Goal: Find specific page/section: Find specific page/section

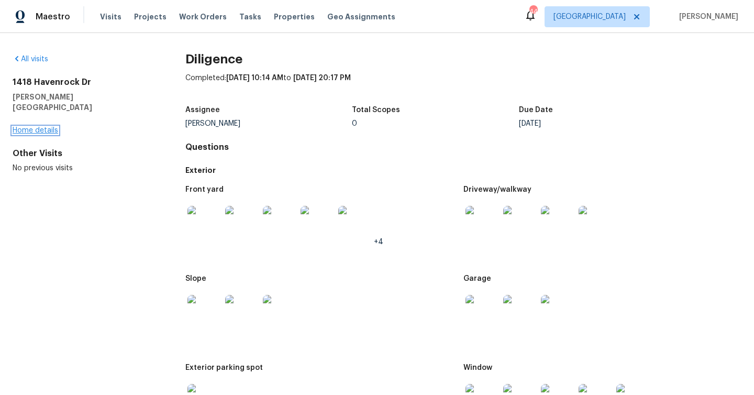
click at [41, 127] on link "Home details" at bounding box center [36, 130] width 46 height 7
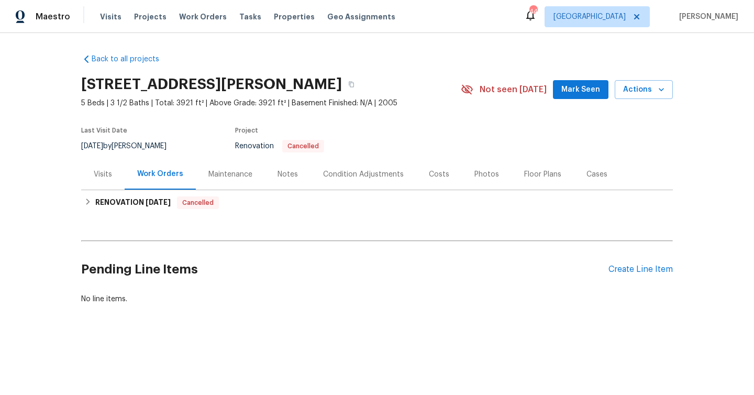
click at [375, 174] on div "Condition Adjustments" at bounding box center [363, 174] width 81 height 10
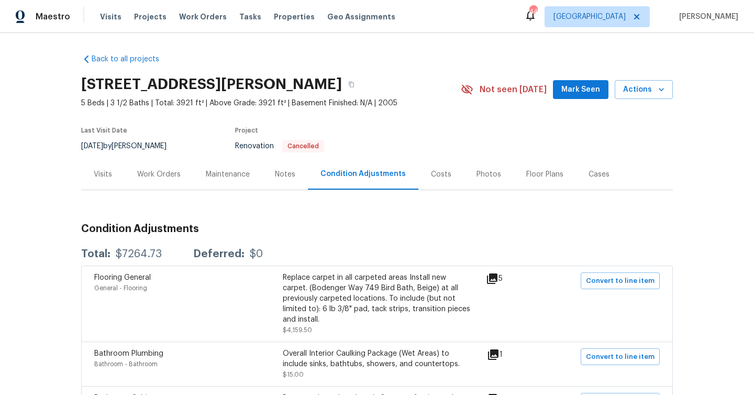
click at [99, 176] on div "Visits" at bounding box center [103, 174] width 18 height 10
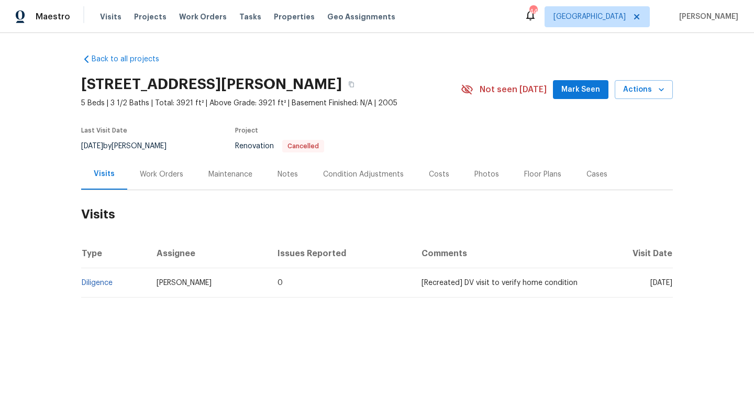
click at [429, 179] on div "Costs" at bounding box center [439, 174] width 20 height 10
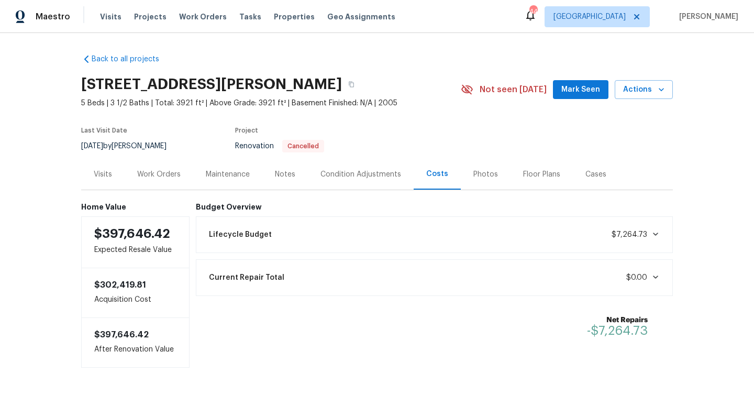
click at [349, 179] on div "Condition Adjustments" at bounding box center [360, 174] width 81 height 10
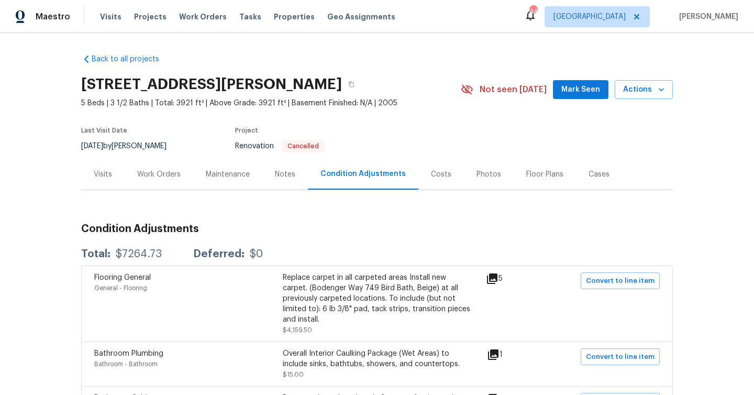
click at [275, 178] on div "Notes" at bounding box center [285, 174] width 20 height 10
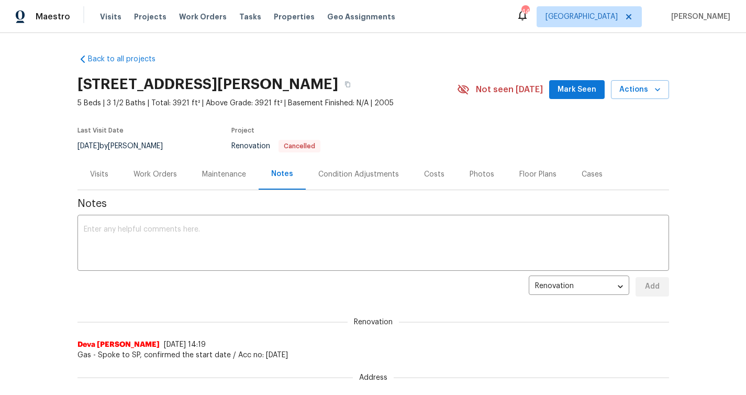
click at [204, 177] on div "Maintenance" at bounding box center [224, 174] width 44 height 10
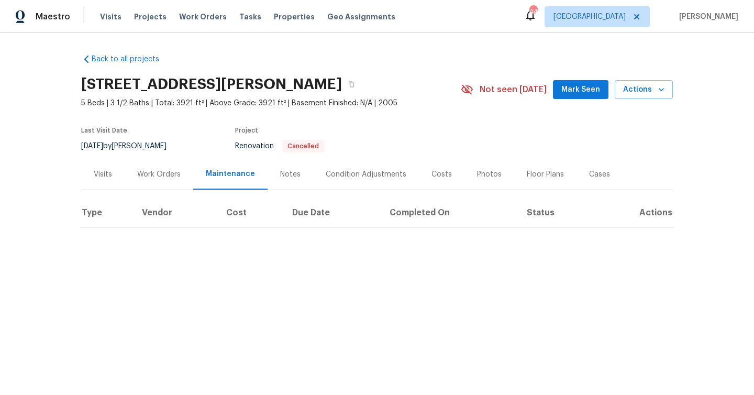
click at [144, 174] on div "Work Orders" at bounding box center [158, 174] width 43 height 10
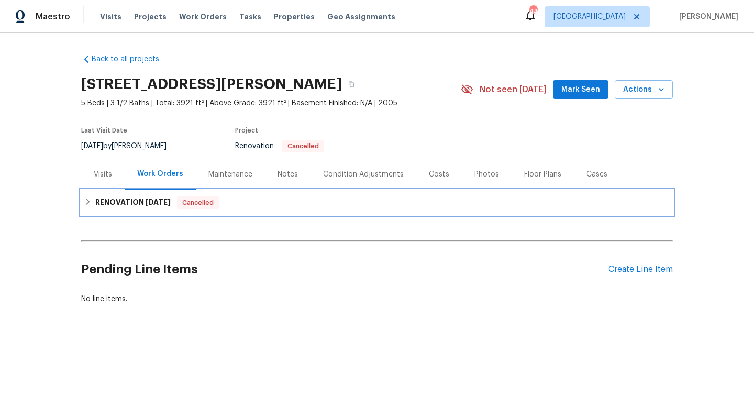
click at [109, 198] on h6 "RENOVATION 10/16/25" at bounding box center [132, 202] width 75 height 13
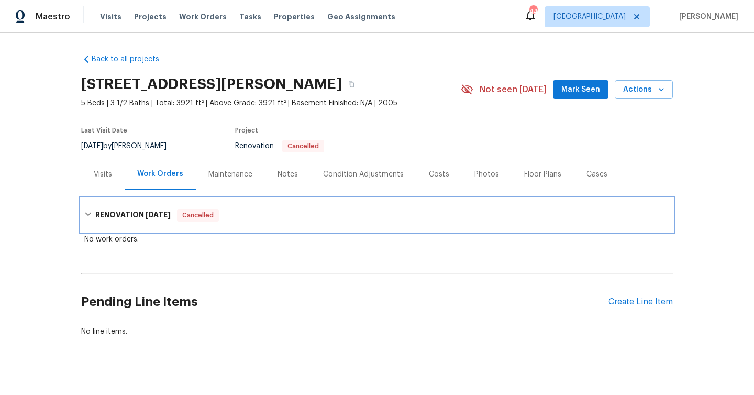
click at [103, 208] on div "RENOVATION 10/16/25 Cancelled" at bounding box center [377, 215] width 592 height 34
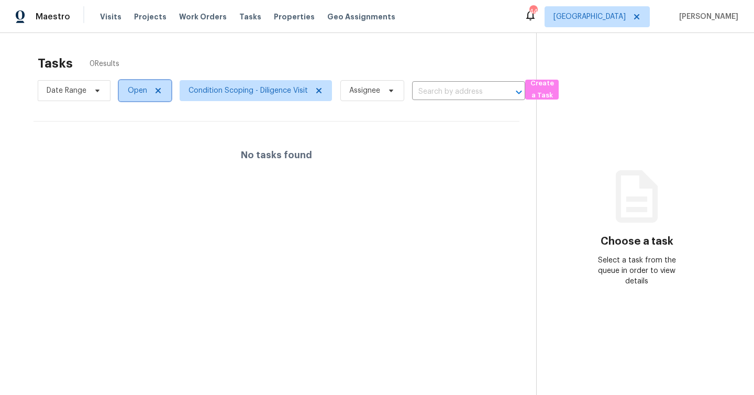
click at [160, 89] on icon at bounding box center [158, 90] width 8 height 8
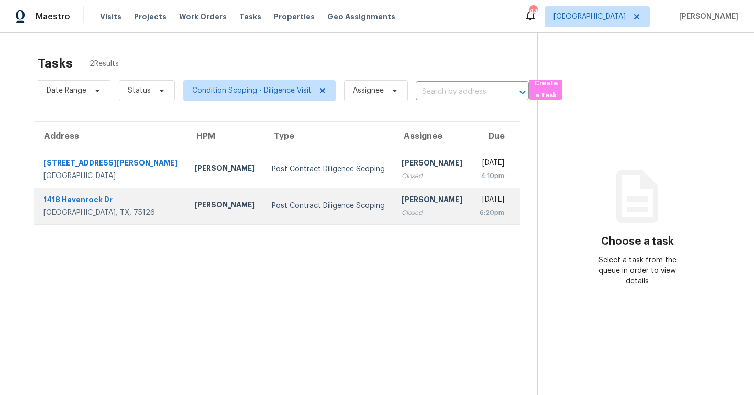
click at [96, 199] on div "1418 Havenrock Dr" at bounding box center [110, 200] width 134 height 13
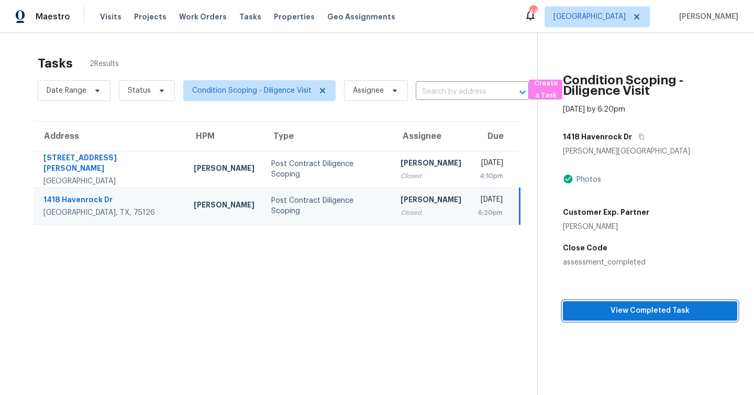
click at [665, 312] on span "View Completed Task" at bounding box center [650, 310] width 158 height 13
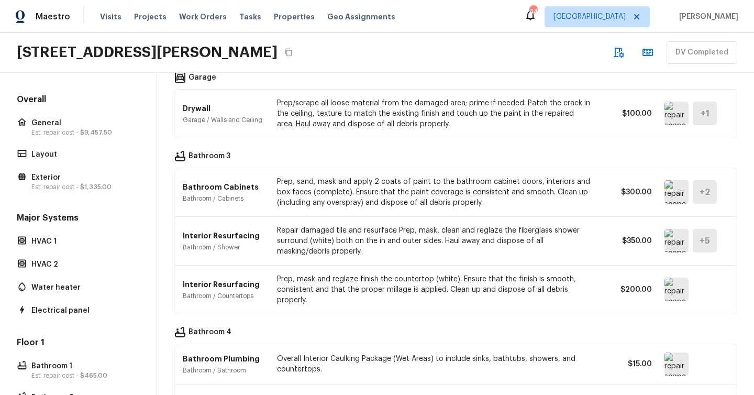
scroll to position [1236, 0]
